Goal: Task Accomplishment & Management: Manage account settings

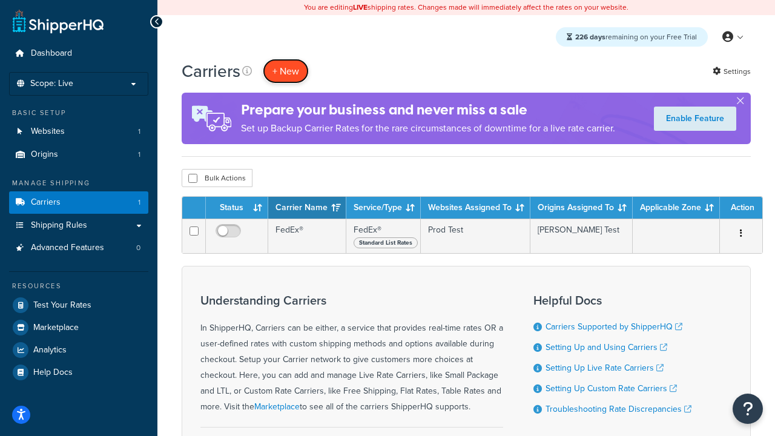
click at [286, 71] on button "+ New" at bounding box center [286, 71] width 46 height 25
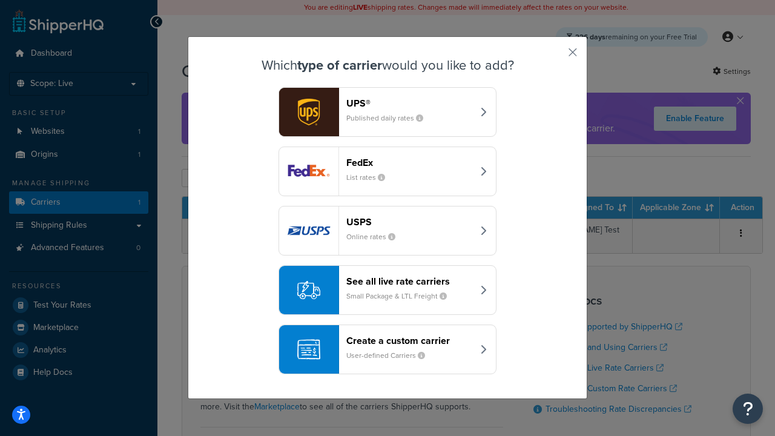
click at [409, 162] on header "FedEx" at bounding box center [409, 163] width 127 height 12
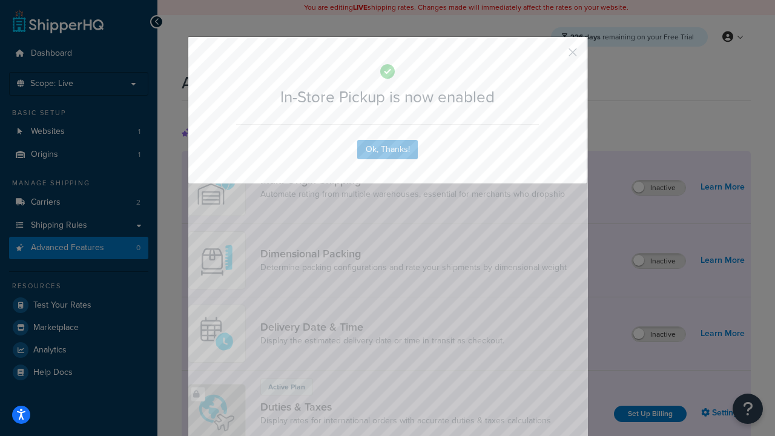
scroll to position [392, 0]
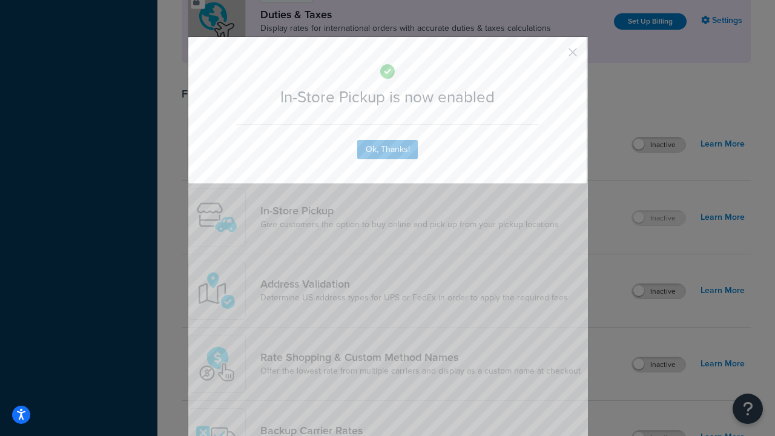
click at [555, 56] on button "button" at bounding box center [555, 56] width 3 height 3
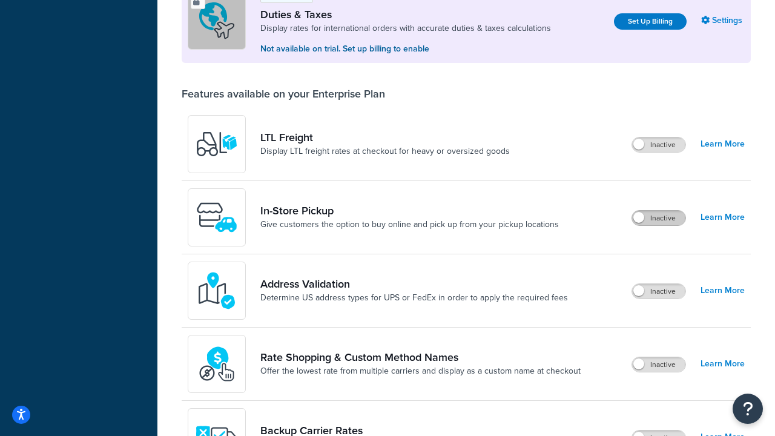
scroll to position [369, 0]
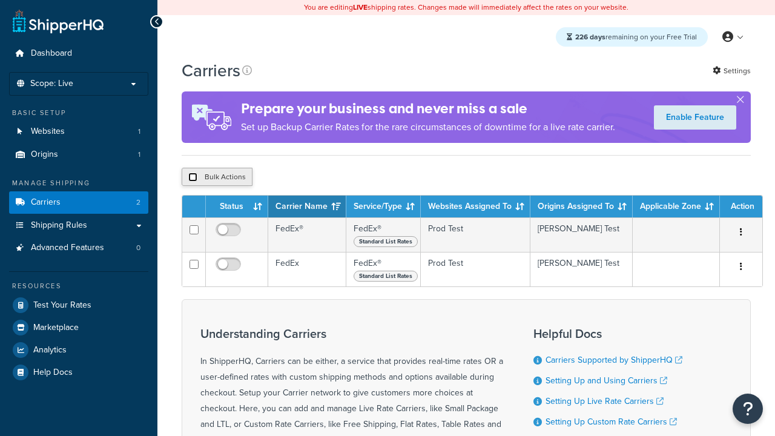
click at [193, 179] on input "checkbox" at bounding box center [192, 177] width 9 height 9
checkbox input "true"
click at [0, 0] on button "Delete" at bounding box center [0, 0] width 0 height 0
